Goal: Task Accomplishment & Management: Use online tool/utility

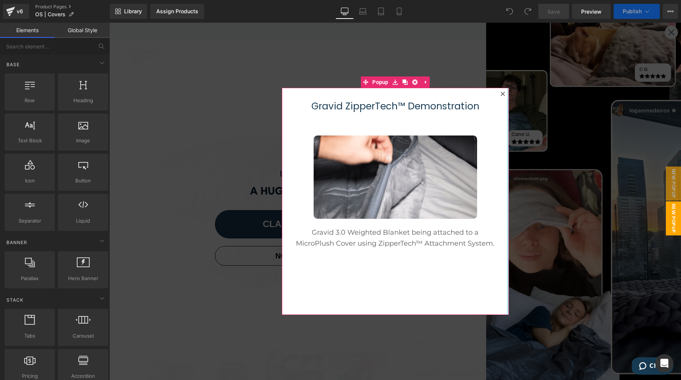
click at [507, 93] on div at bounding box center [508, 201] width 2 height 227
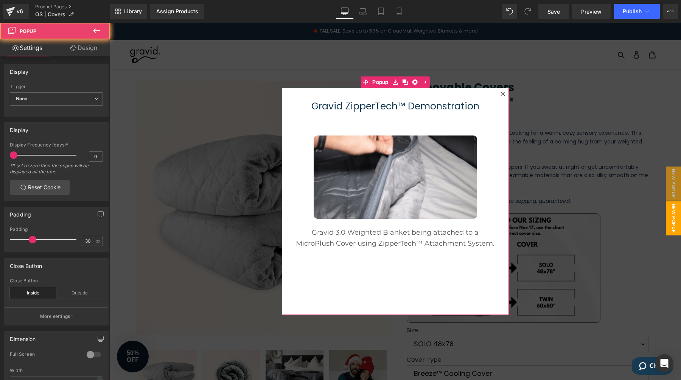
click at [500, 93] on icon at bounding box center [502, 93] width 5 height 5
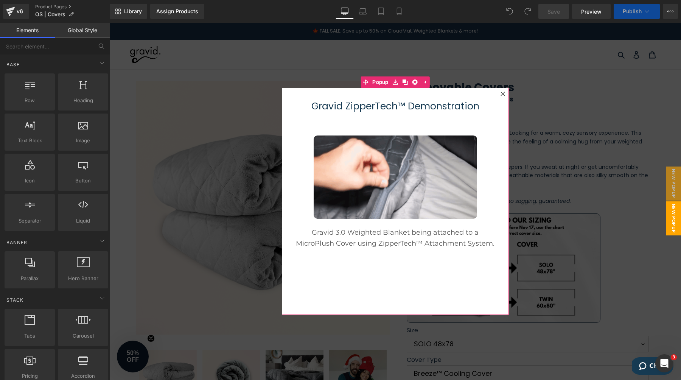
click at [500, 94] on icon at bounding box center [502, 93] width 5 height 5
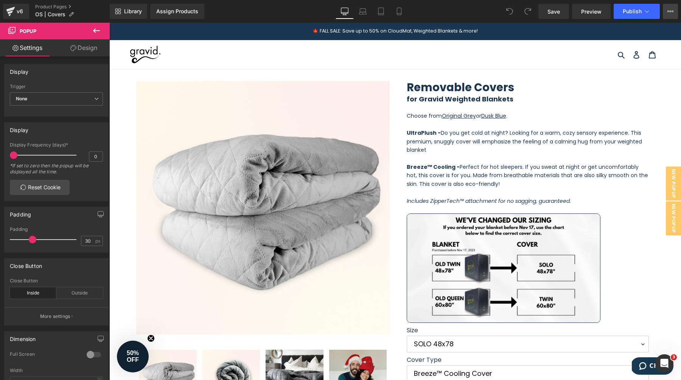
click at [673, 12] on icon at bounding box center [670, 11] width 6 height 6
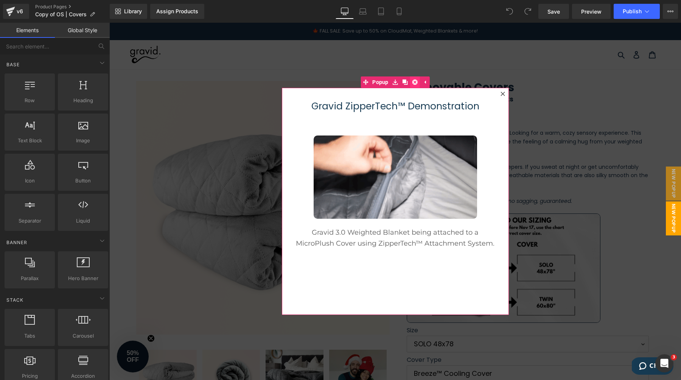
click at [412, 82] on icon at bounding box center [414, 81] width 5 height 5
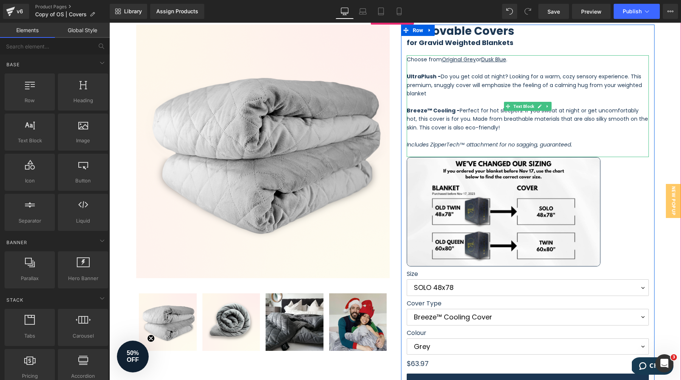
scroll to position [57, 0]
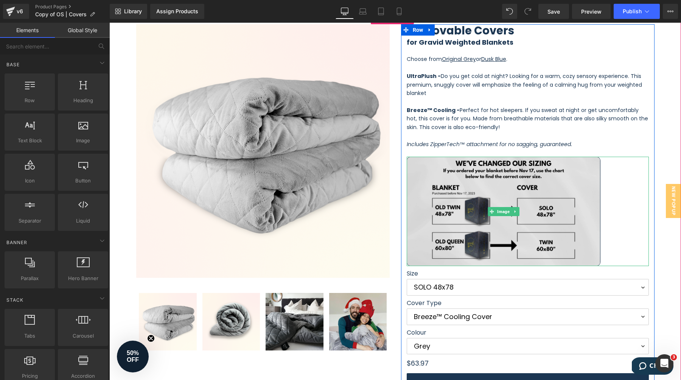
click at [575, 194] on img at bounding box center [503, 211] width 194 height 109
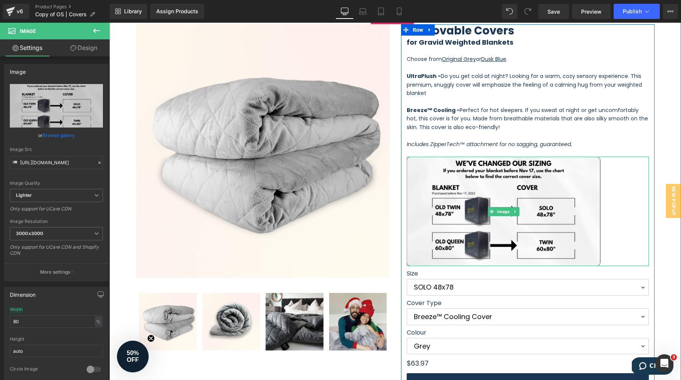
click at [604, 169] on div at bounding box center [527, 211] width 242 height 109
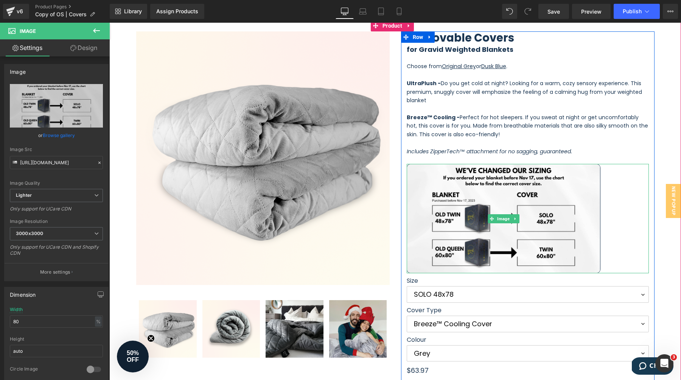
scroll to position [51, 0]
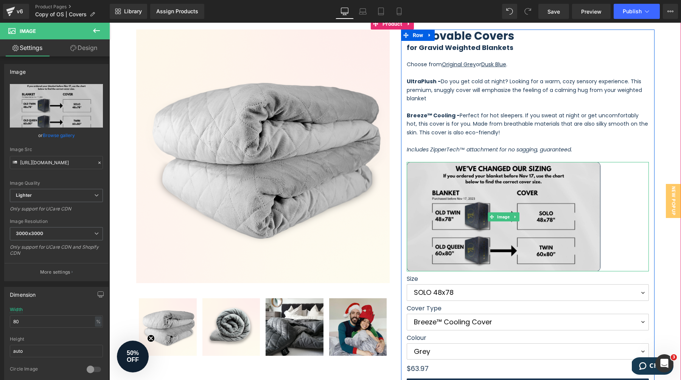
click at [568, 174] on img at bounding box center [503, 216] width 194 height 109
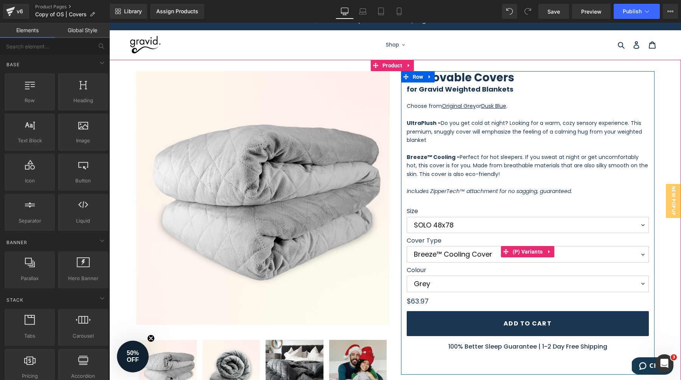
scroll to position [0, 0]
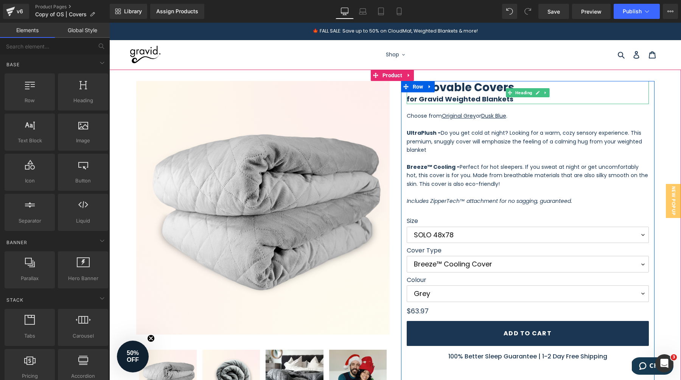
click at [475, 88] on b "Removable Covers" at bounding box center [459, 87] width 107 height 15
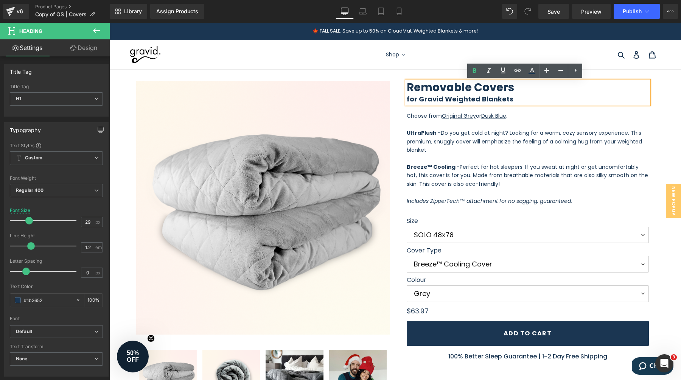
click at [510, 84] on h1 "Removable Covers" at bounding box center [527, 87] width 242 height 13
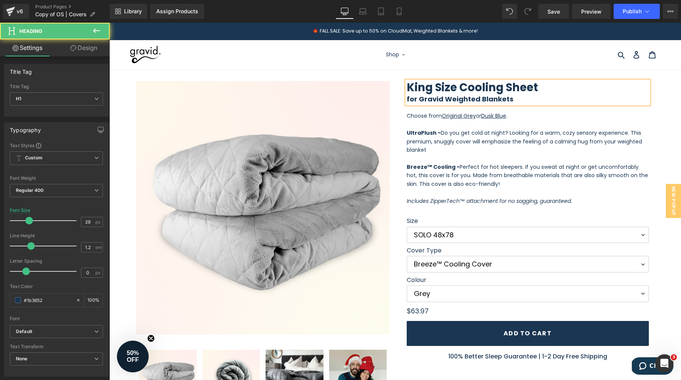
click at [411, 101] on b "for Gravid Weighted Blankets" at bounding box center [459, 98] width 107 height 9
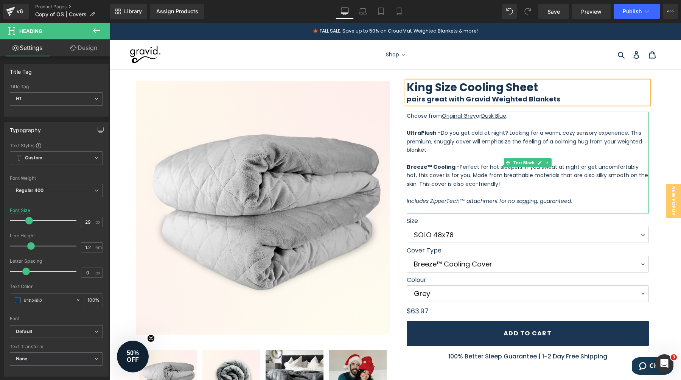
click at [442, 134] on span "Do you get cold at night? Looking for a warm, cozy sensory experience. This pre…" at bounding box center [523, 141] width 235 height 25
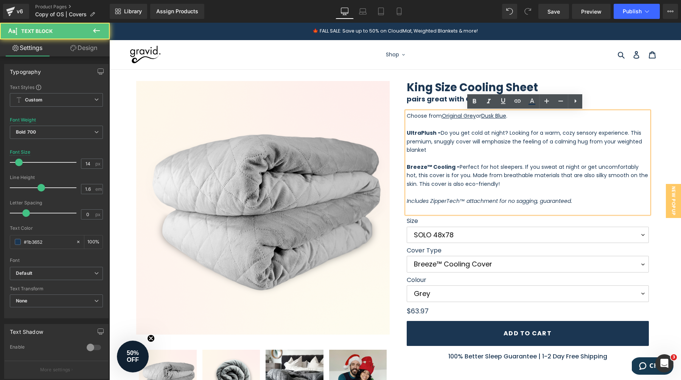
click at [431, 154] on p at bounding box center [527, 158] width 242 height 8
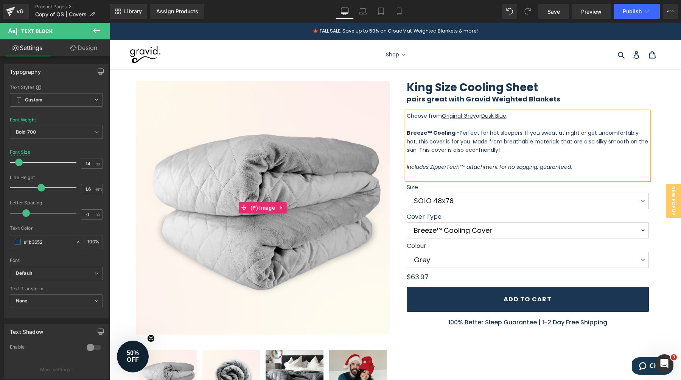
click at [320, 162] on img at bounding box center [262, 207] width 253 height 253
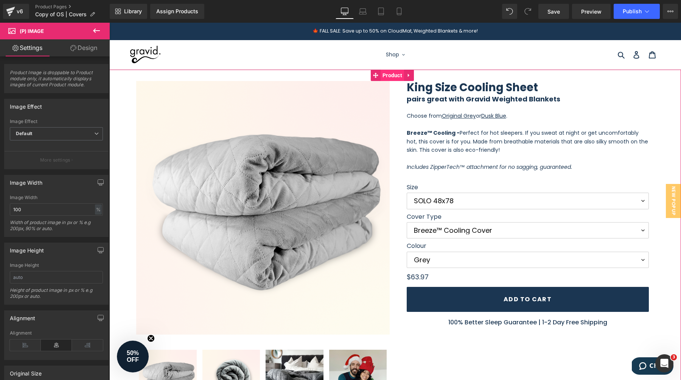
click at [386, 75] on span "Product" at bounding box center [391, 75] width 23 height 11
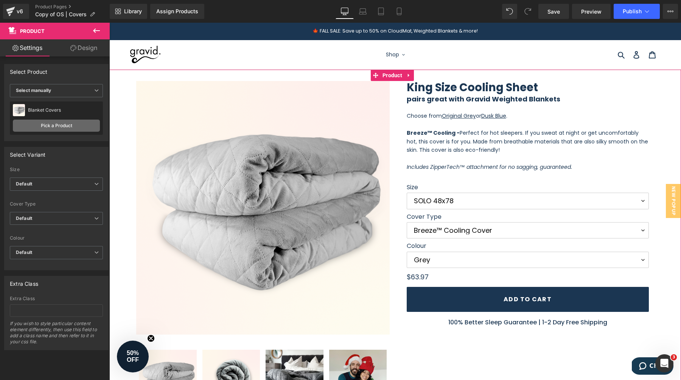
click at [63, 124] on link "Pick a Product" at bounding box center [56, 125] width 87 height 12
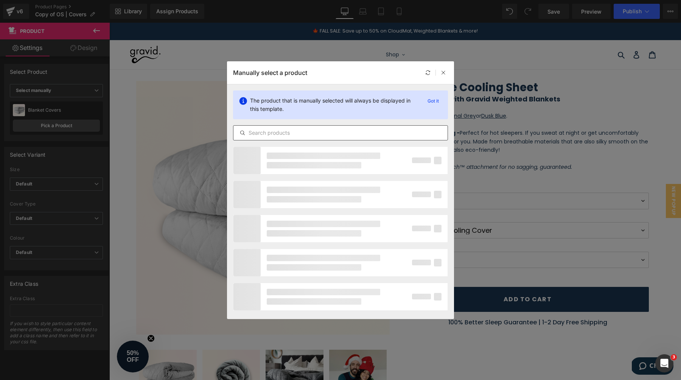
click at [302, 131] on input "text" at bounding box center [340, 132] width 214 height 9
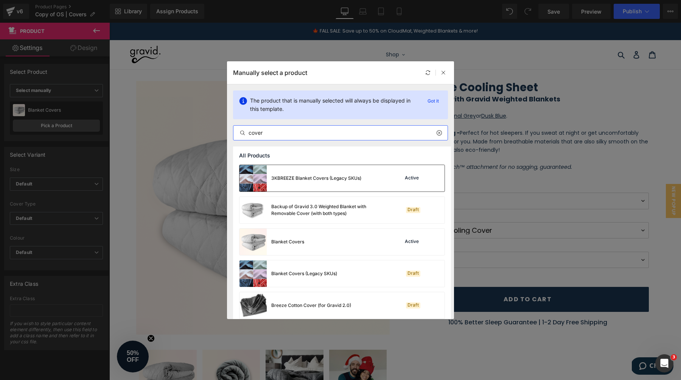
type input "cover"
click at [352, 183] on div "3KBREEZE Blanket Covers (Legacy SKUs)" at bounding box center [300, 178] width 122 height 26
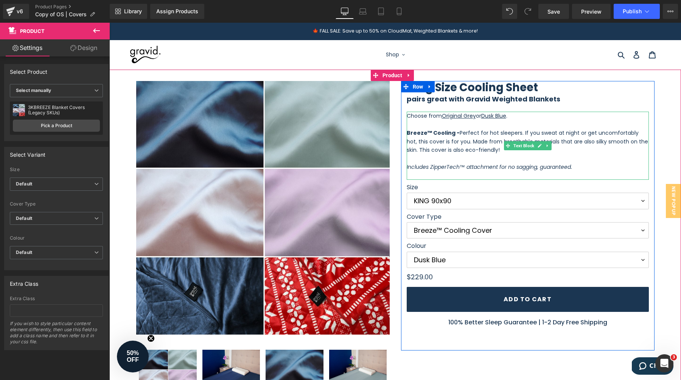
click at [517, 141] on span "Perfect for hot sleepers. If you sweat at night or get uncomfortably hot, this …" at bounding box center [526, 141] width 241 height 25
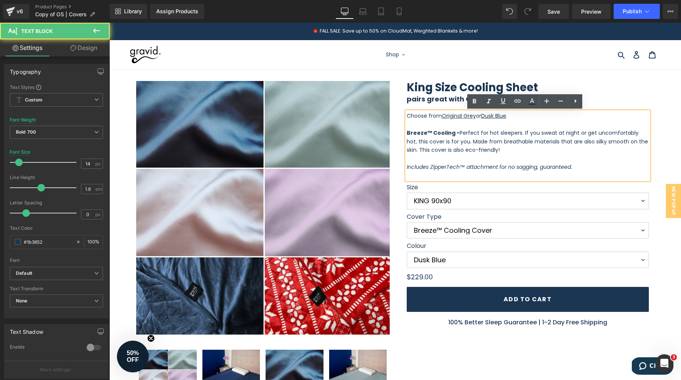
click at [518, 142] on span "Perfect for hot sleepers. If you sweat at night or get uncomfortably hot, this …" at bounding box center [526, 141] width 241 height 25
click at [492, 166] on icon "Includes ZipperTech™ attachment for no sagging, guaranteed." at bounding box center [488, 167] width 165 height 8
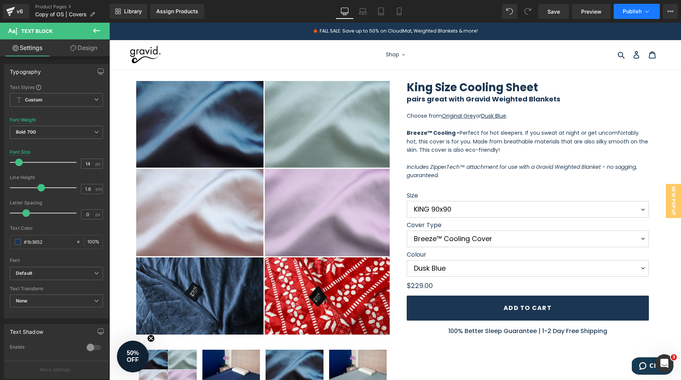
click at [636, 9] on span "Publish" at bounding box center [631, 11] width 19 height 6
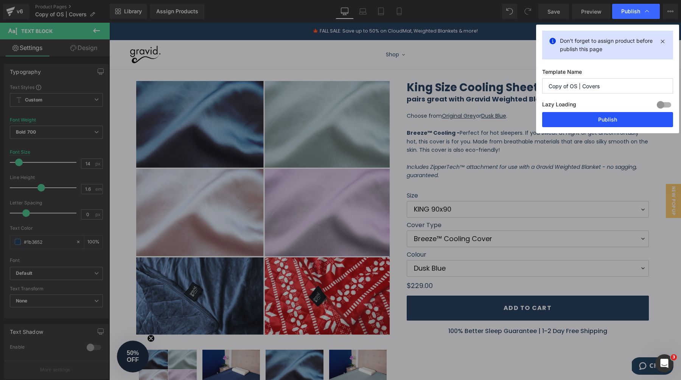
click at [603, 121] on button "Publish" at bounding box center [607, 119] width 131 height 15
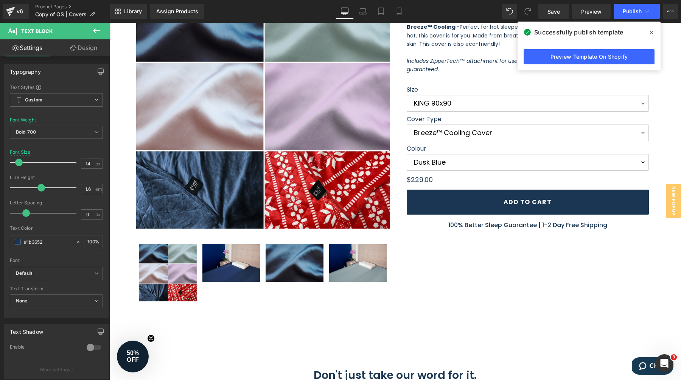
scroll to position [123, 0]
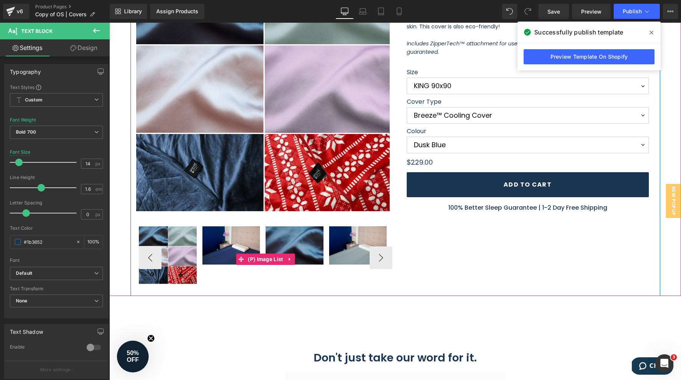
click at [183, 252] on img at bounding box center [168, 255] width 58 height 58
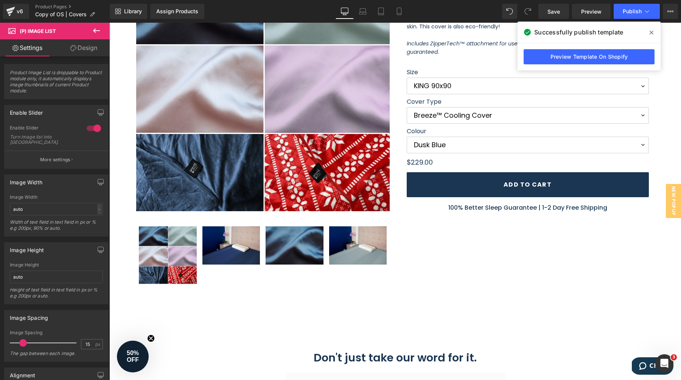
click at [651, 31] on icon at bounding box center [651, 32] width 4 height 6
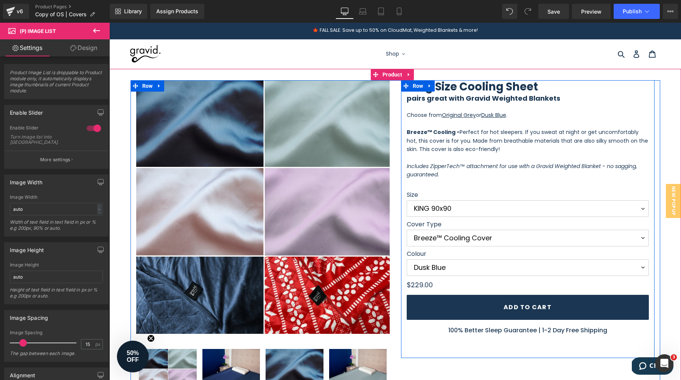
scroll to position [0, 0]
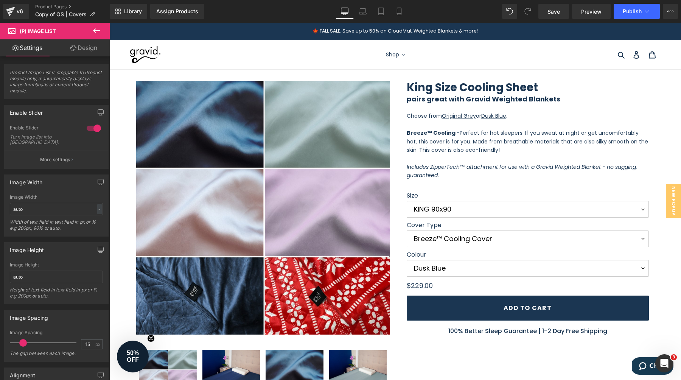
click at [151, 336] on circle "Close teaser" at bounding box center [150, 338] width 7 height 7
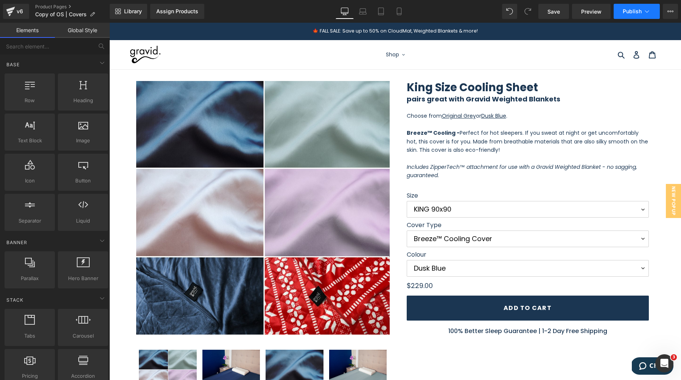
click at [633, 11] on span "Publish" at bounding box center [631, 11] width 19 height 6
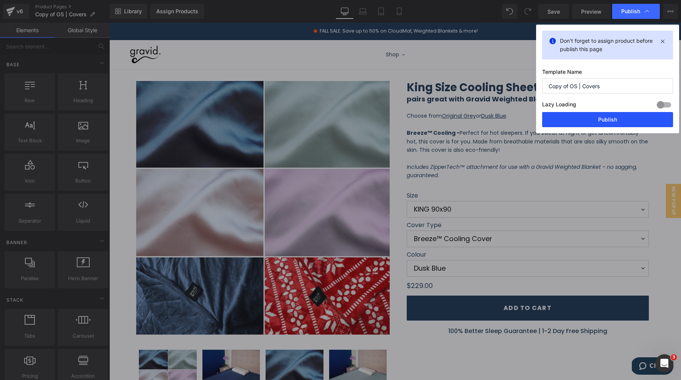
click at [587, 121] on button "Publish" at bounding box center [607, 119] width 131 height 15
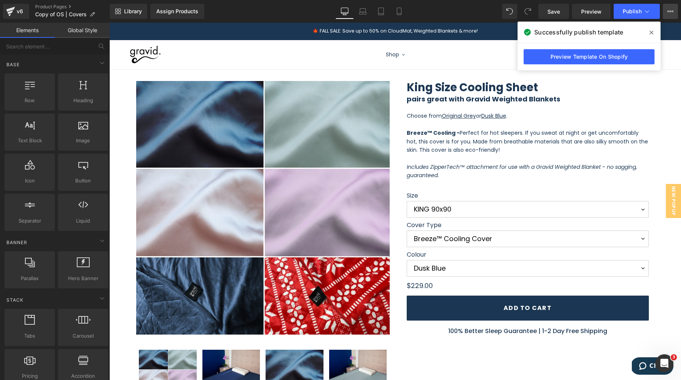
click at [670, 11] on icon at bounding box center [670, 11] width 6 height 6
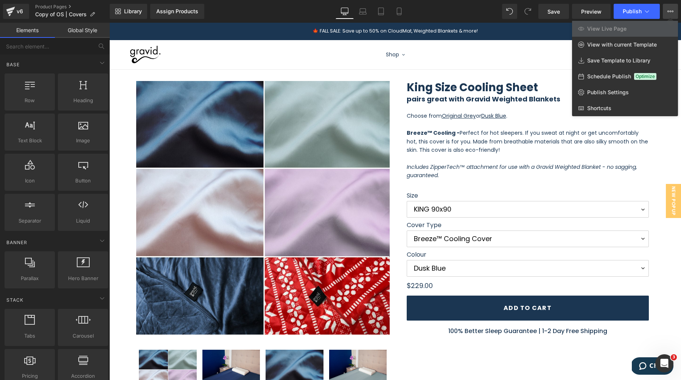
click at [670, 11] on icon at bounding box center [670, 11] width 6 height 6
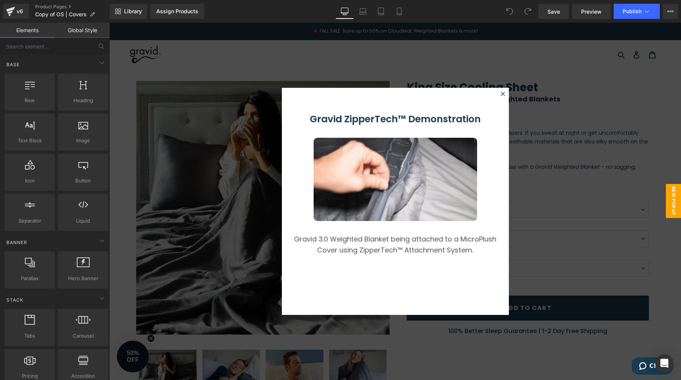
click at [500, 91] on div at bounding box center [502, 93] width 9 height 9
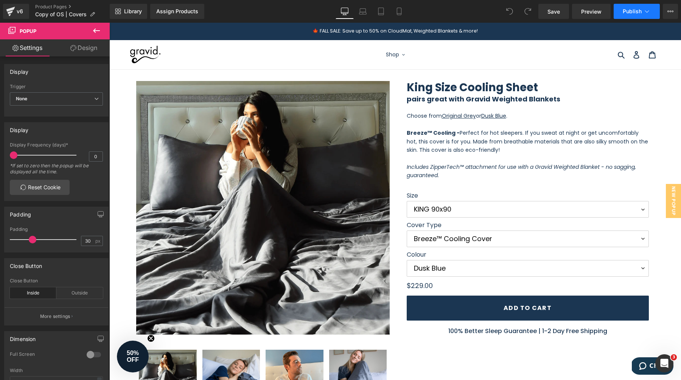
click at [623, 14] on span "Publish" at bounding box center [631, 11] width 19 height 6
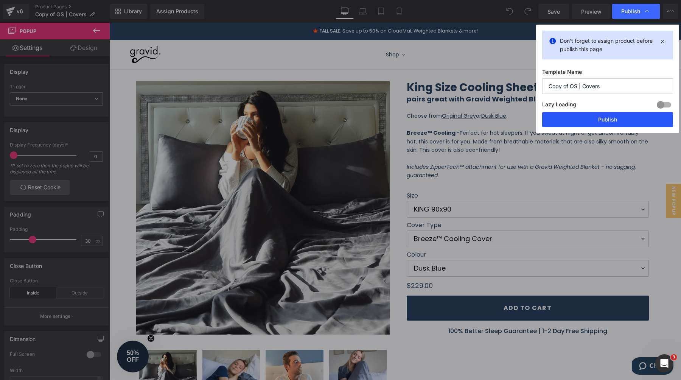
click at [583, 116] on button "Publish" at bounding box center [607, 119] width 131 height 15
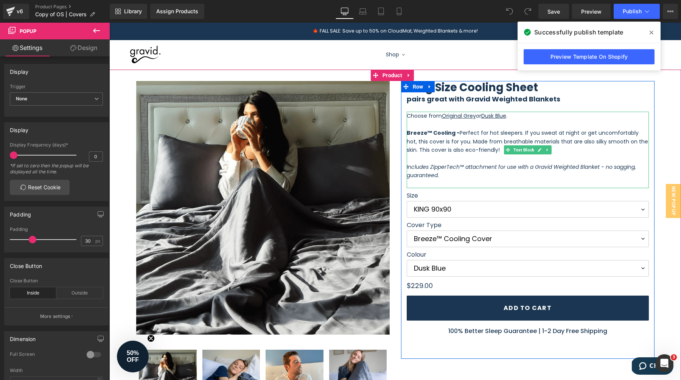
click at [457, 135] on span "Perfect for hot sleepers. If you sweat at night or get uncomfortably hot, this …" at bounding box center [526, 141] width 241 height 25
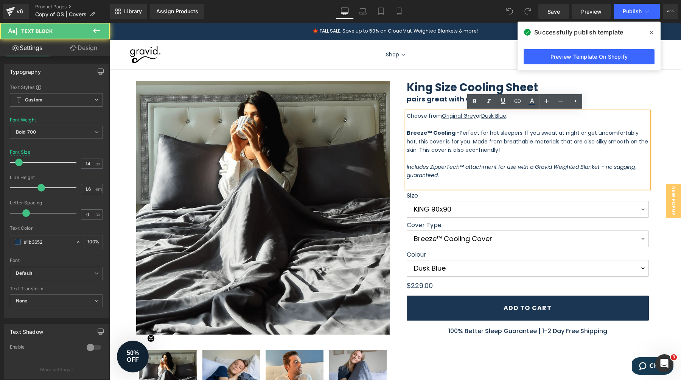
click at [493, 155] on p at bounding box center [527, 158] width 242 height 8
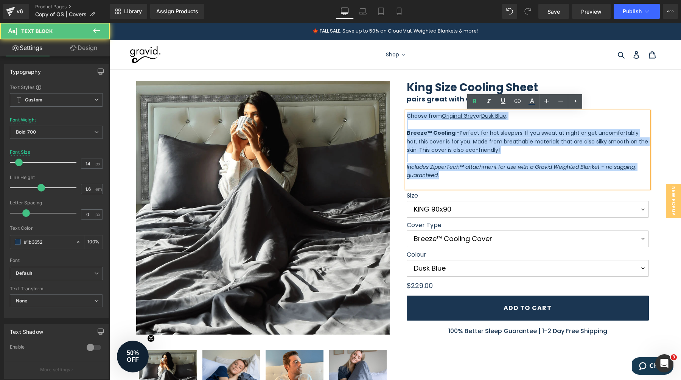
click at [466, 146] on span "Perfect for hot sleepers. If you sweat at night or get uncomfortably hot, this …" at bounding box center [526, 141] width 241 height 25
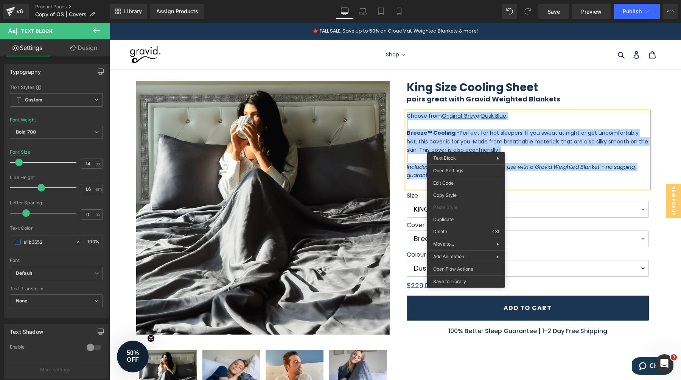
click at [518, 105] on div "King Size Cooling Sheet pairs great with Gravid Weighted Blankets Heading Choos…" at bounding box center [527, 218] width 253 height 274
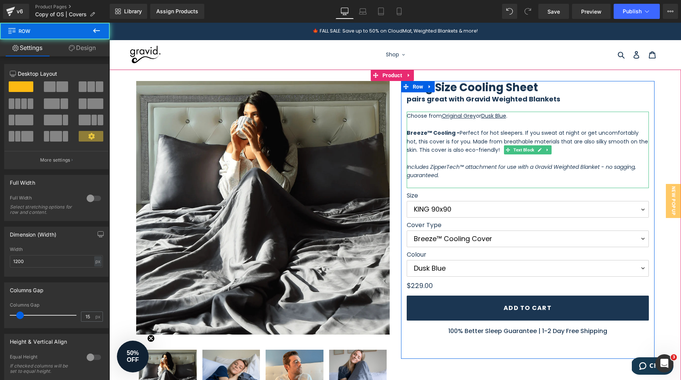
click at [479, 171] on p "Includes ZipperTech™ attachment for use with a Gravid Weighted Blanket - no sag…" at bounding box center [527, 171] width 242 height 17
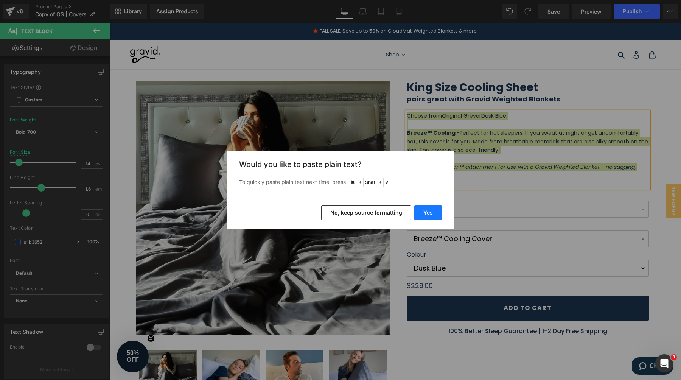
click at [426, 215] on button "Yes" at bounding box center [428, 212] width 28 height 15
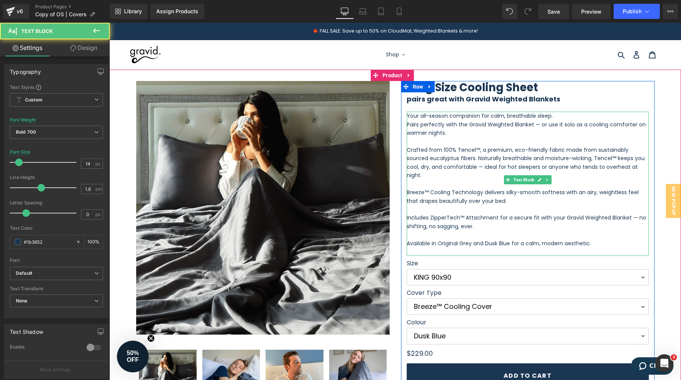
click at [490, 117] on span "Your all-season companion for calm, breathable sleep." at bounding box center [479, 116] width 146 height 8
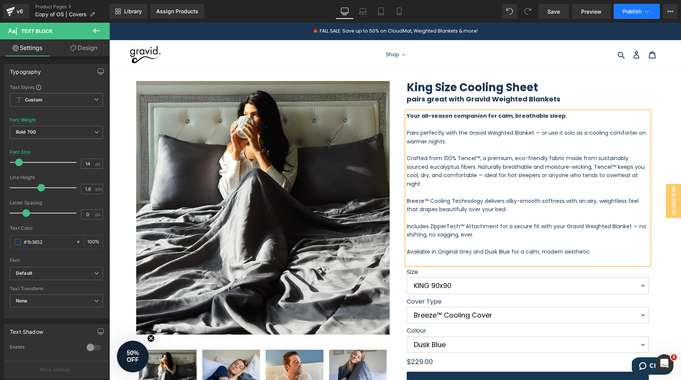
click at [627, 16] on button "Publish" at bounding box center [636, 11] width 46 height 15
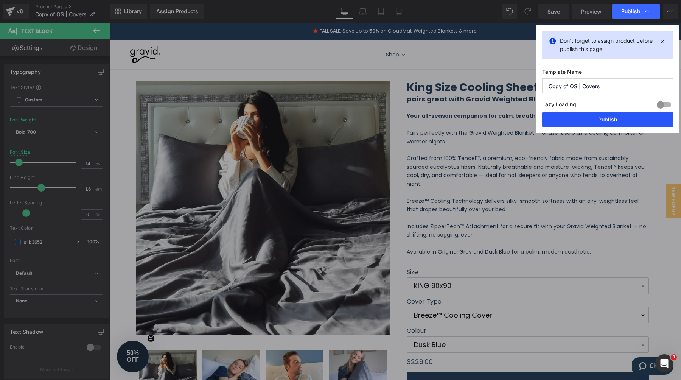
click at [599, 124] on button "Publish" at bounding box center [607, 119] width 131 height 15
